Goal: Information Seeking & Learning: Find specific fact

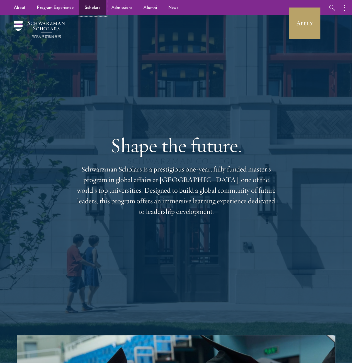
click at [99, 11] on link "Scholars" at bounding box center [92, 7] width 27 height 15
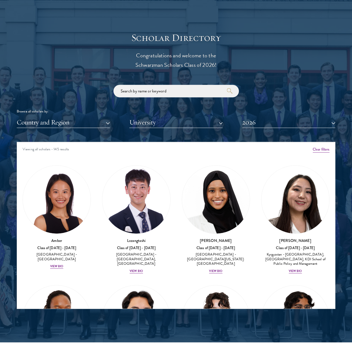
scroll to position [584, 0]
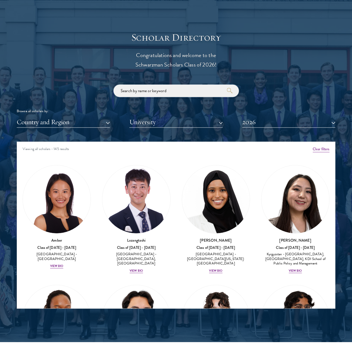
click at [138, 94] on input "search" at bounding box center [175, 91] width 125 height 13
paste input "Anathi Tshabe"
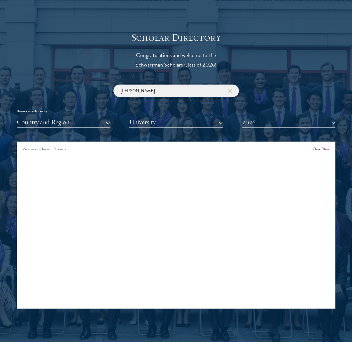
type input "Anathi Tshabe"
click at [245, 119] on button "2026" at bounding box center [288, 121] width 93 height 11
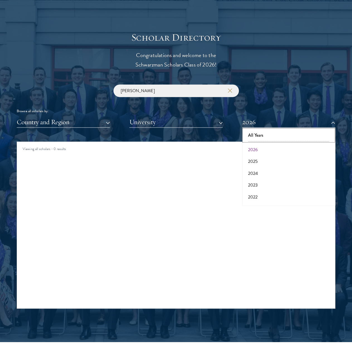
click at [253, 131] on button "All Years" at bounding box center [289, 135] width 90 height 12
